Goal: Information Seeking & Learning: Learn about a topic

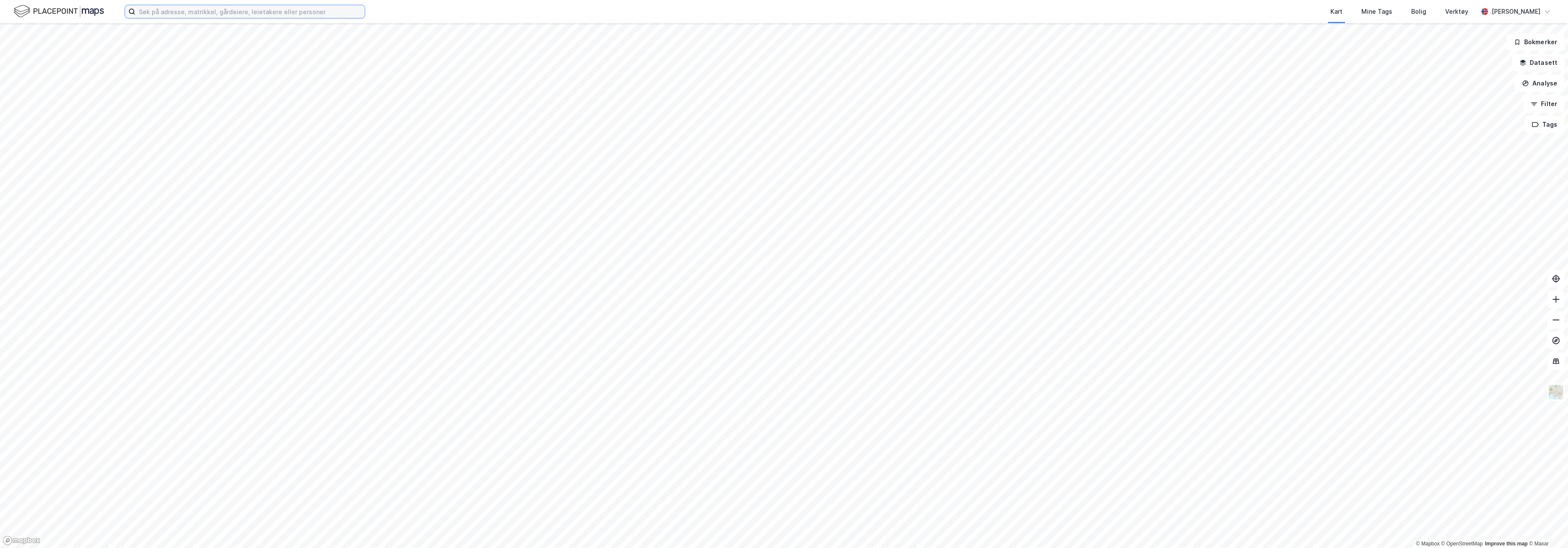
click at [269, 9] on input at bounding box center [250, 11] width 229 height 13
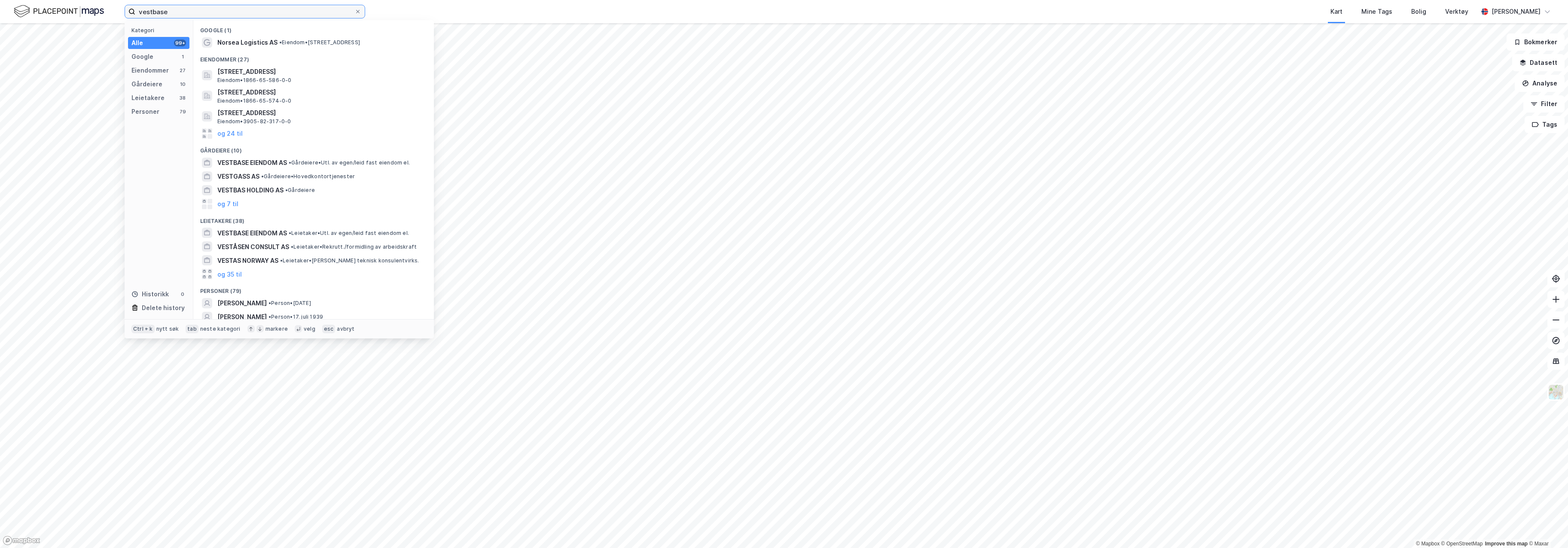
type input "vestbase"
click at [254, 165] on span "VESTBASE EIENDOM AS" at bounding box center [252, 163] width 70 height 11
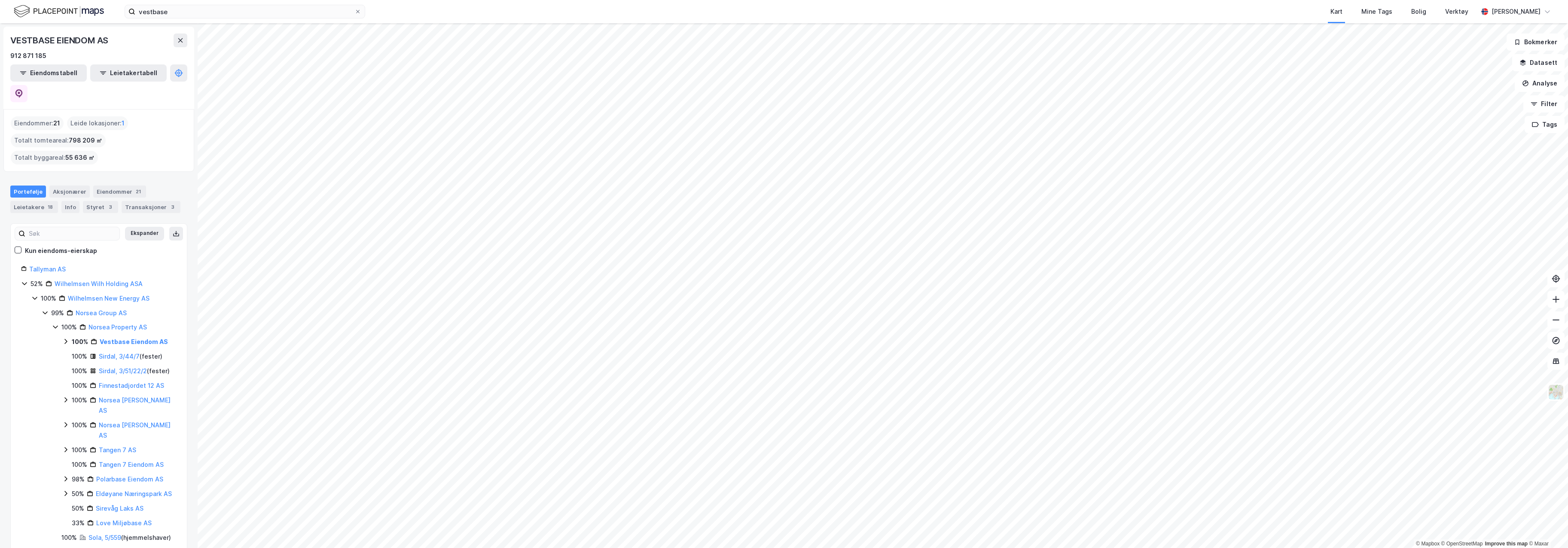
click at [103, 186] on div "Eiendommer 21" at bounding box center [120, 192] width 53 height 12
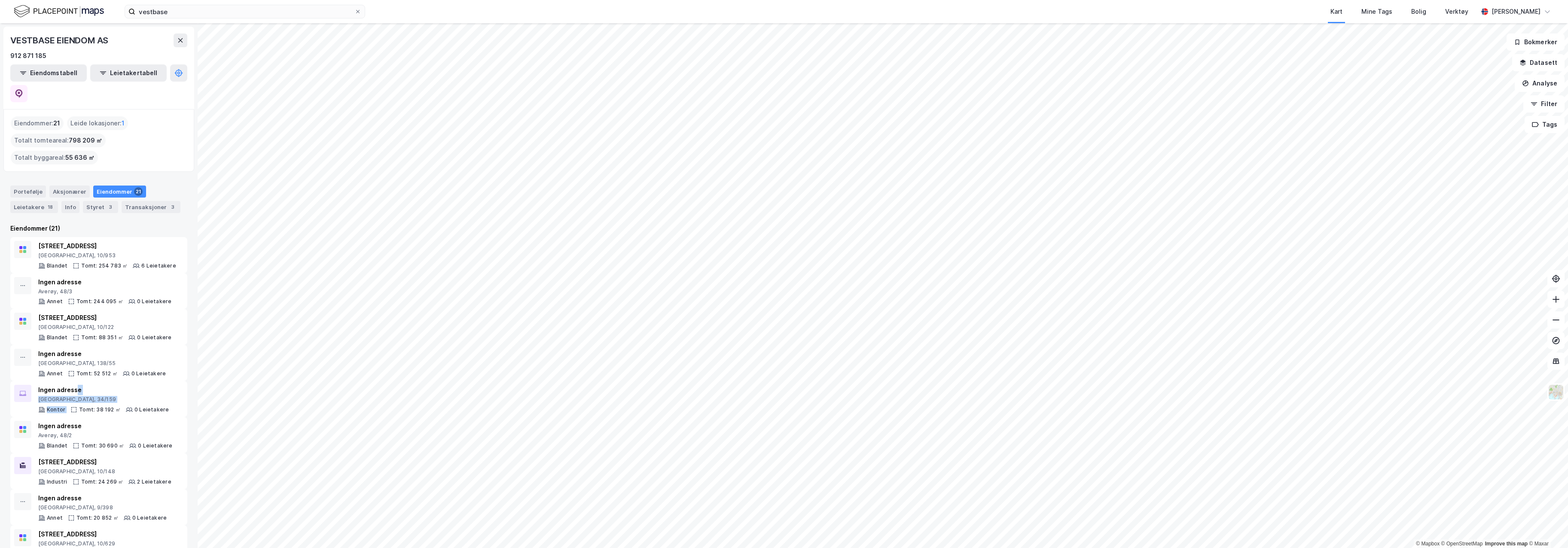
drag, startPoint x: 76, startPoint y: 389, endPoint x: 75, endPoint y: 395, distance: 6.1
click at [75, 395] on div "Ingen adresse [GEOGRAPHIC_DATA], 34/159 Kontor Tomt: 38 192 ㎡ 0 Leietakere" at bounding box center [99, 398] width 177 height 36
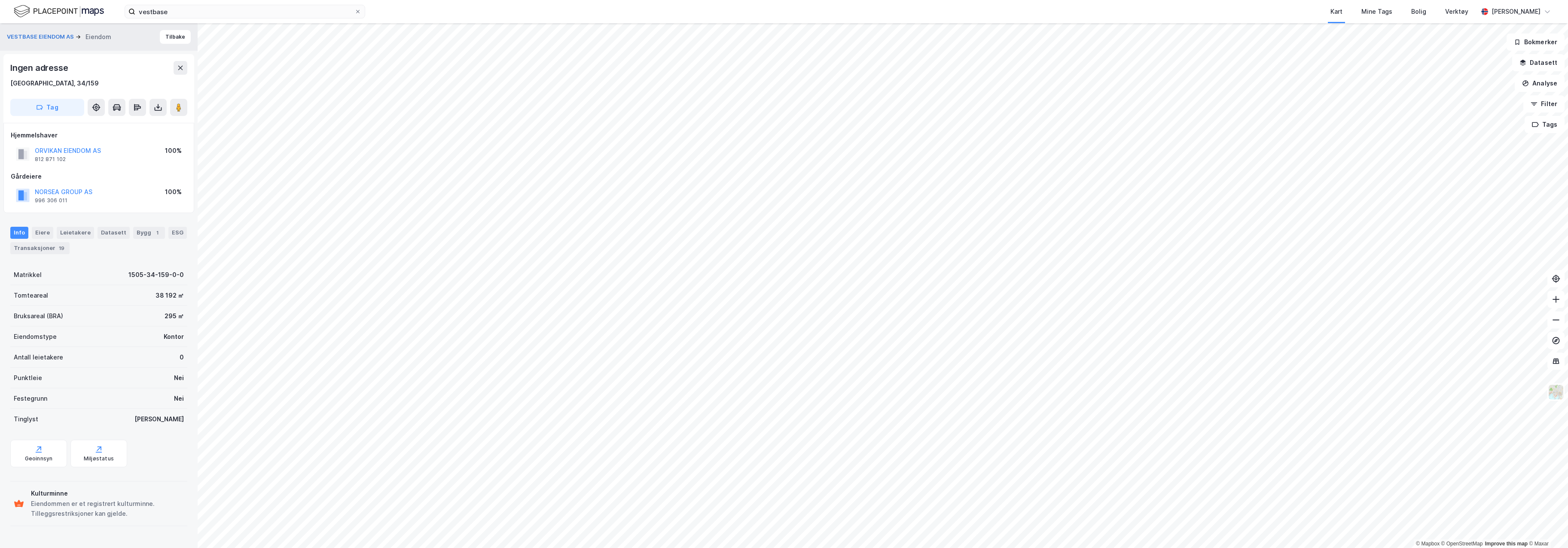
click at [159, 35] on button "Tilbake" at bounding box center [174, 37] width 31 height 14
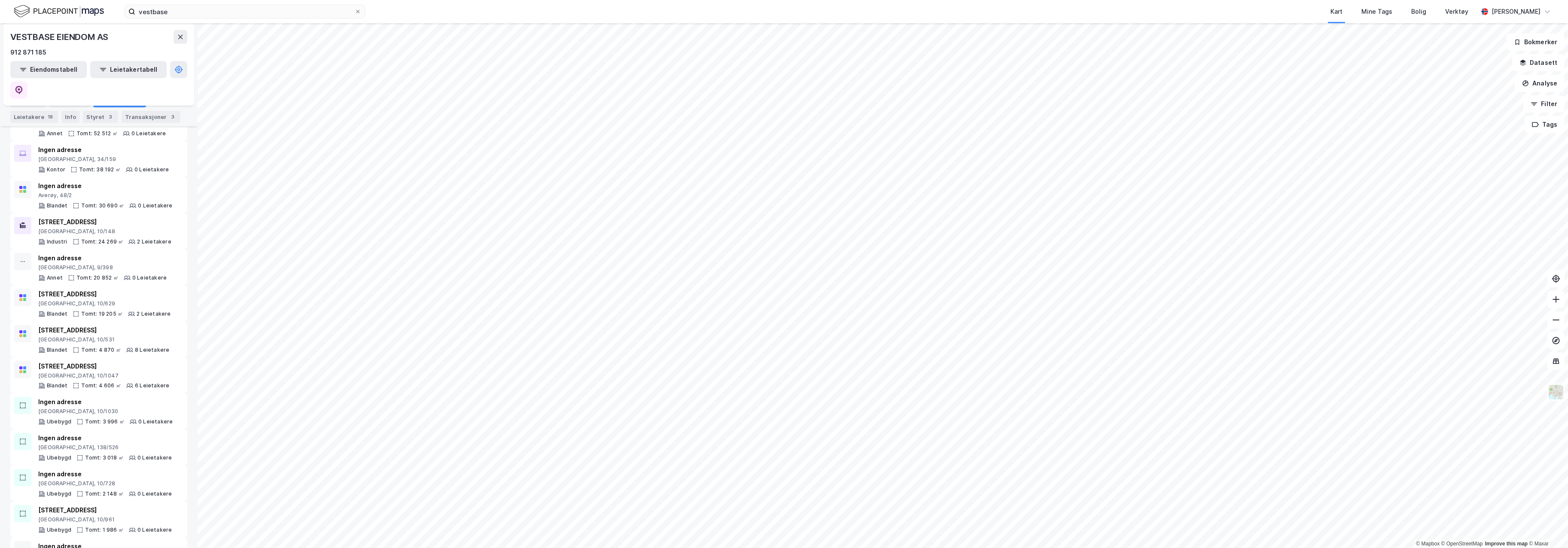
scroll to position [222, 0]
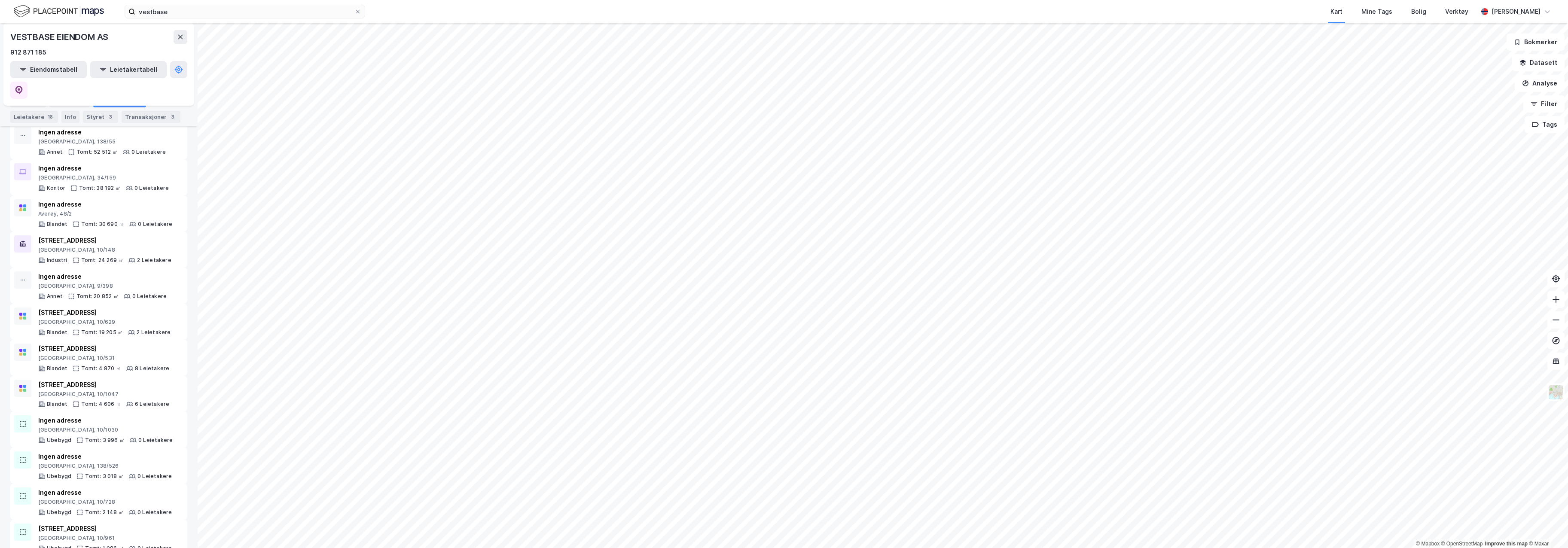
click at [63, 199] on div "Ingen adresse" at bounding box center [105, 204] width 135 height 11
